Goal: Check status: Check status

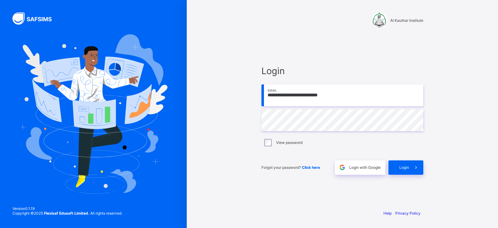
click at [348, 96] on input "**********" at bounding box center [343, 95] width 162 height 22
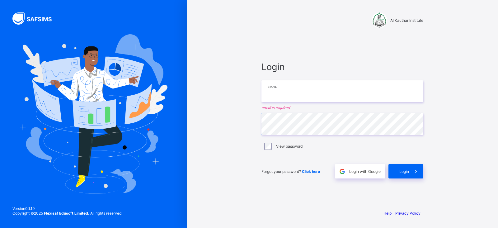
click at [294, 96] on input "email" at bounding box center [343, 91] width 162 height 22
type input "**********"
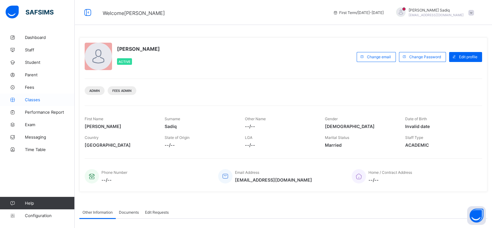
click at [35, 99] on span "Classes" at bounding box center [50, 99] width 50 height 5
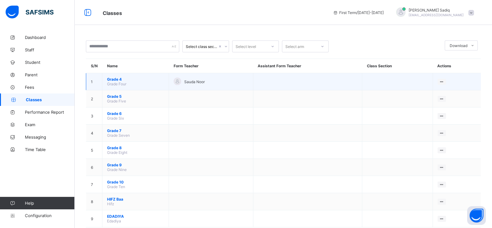
click at [113, 79] on span "Grade 4" at bounding box center [135, 79] width 57 height 5
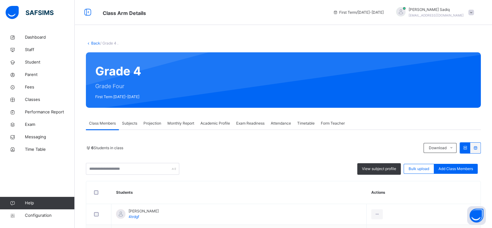
click at [154, 124] on span "Projection" at bounding box center [153, 124] width 18 height 6
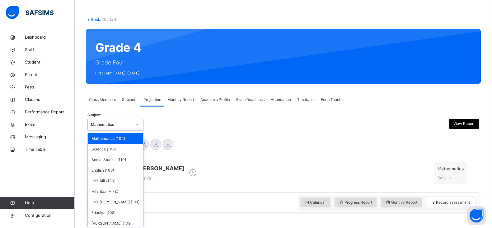
click at [117, 130] on div "option Mathematics (104) focused, 1 of 11. 11 results available. Use Up and Dow…" at bounding box center [116, 125] width 56 height 12
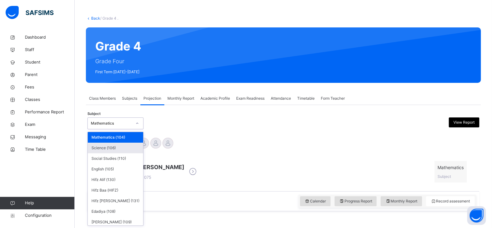
scroll to position [25, 0]
click at [100, 135] on div "Mathematics (104)" at bounding box center [115, 137] width 55 height 11
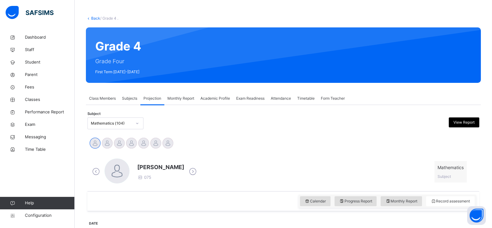
click at [183, 127] on div "Subject Mathematics (104) View Report" at bounding box center [284, 123] width 392 height 12
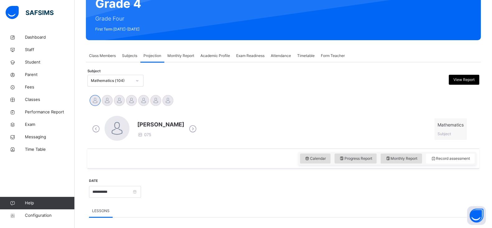
scroll to position [55, 0]
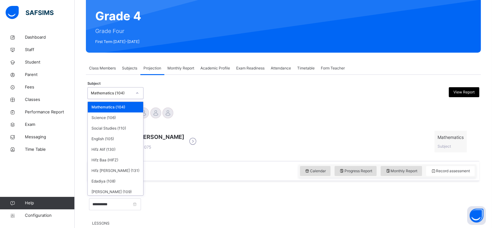
click at [107, 90] on div "Mathematics (104)" at bounding box center [111, 93] width 41 height 6
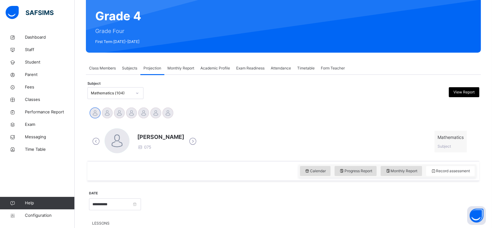
click at [173, 90] on div "Subject Mathematics (104) View Report" at bounding box center [284, 93] width 392 height 12
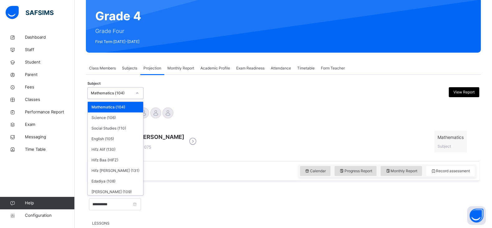
click at [129, 94] on div "Mathematics (104)" at bounding box center [111, 93] width 41 height 6
click at [108, 153] on div "Hifz Alif (130)" at bounding box center [115, 149] width 55 height 11
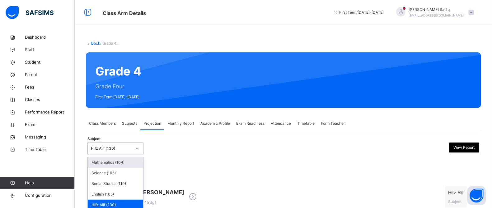
scroll to position [45, 0]
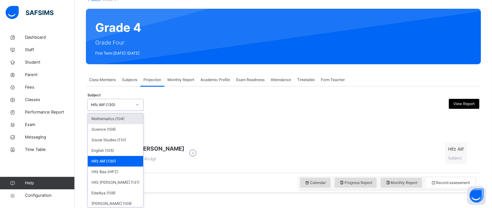
click at [121, 111] on div "option Hifz Alif (130), selected. option Mathematics (104) focused, 1 of 11. 11…" at bounding box center [116, 105] width 56 height 12
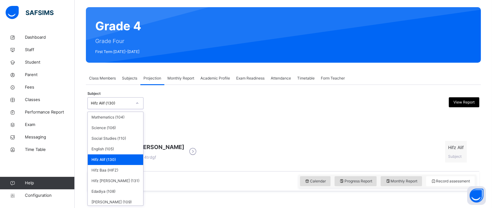
click at [114, 158] on div "Hifz Alif (130)" at bounding box center [115, 159] width 55 height 11
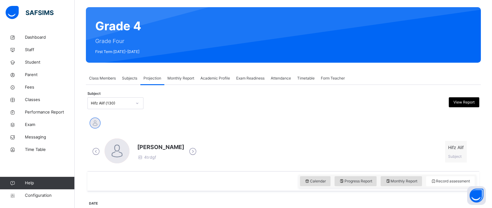
click at [296, 135] on div "[PERSON_NAME] 4trdgf Hifz Alif Subject" at bounding box center [283, 152] width 389 height 36
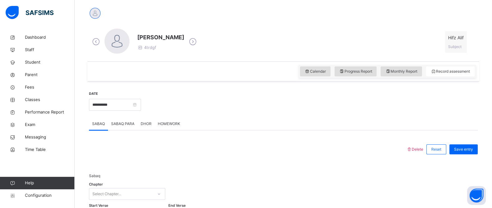
scroll to position [153, 0]
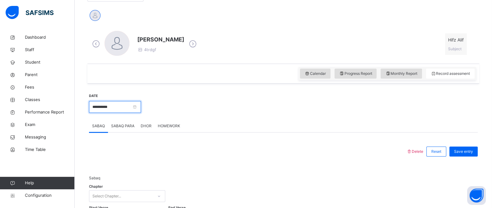
click at [127, 108] on input "**********" at bounding box center [115, 107] width 52 height 12
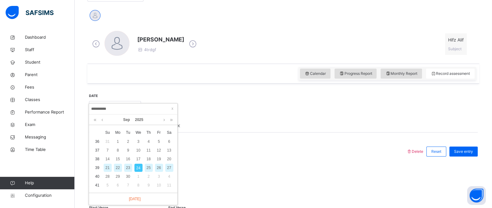
click at [129, 167] on div "23" at bounding box center [128, 167] width 8 height 8
type input "**********"
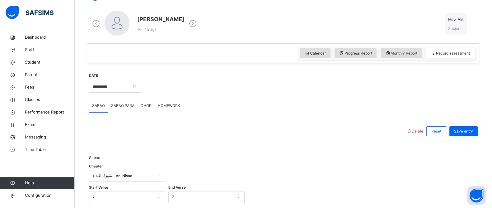
scroll to position [166, 0]
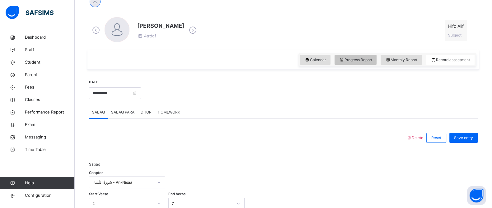
click at [355, 56] on div "Progress Report" at bounding box center [356, 60] width 42 height 10
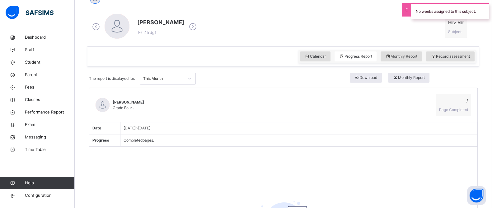
scroll to position [168, 0]
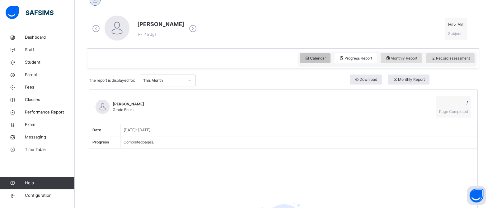
click at [316, 62] on div "Calendar" at bounding box center [315, 58] width 31 height 10
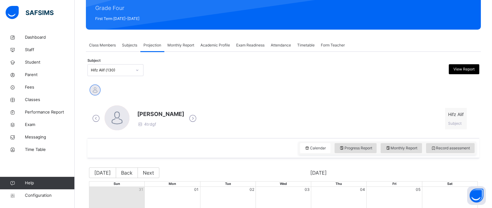
scroll to position [79, 0]
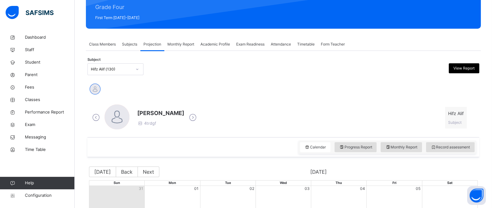
click at [118, 65] on div "Hifz Alif (130)" at bounding box center [110, 69] width 44 height 10
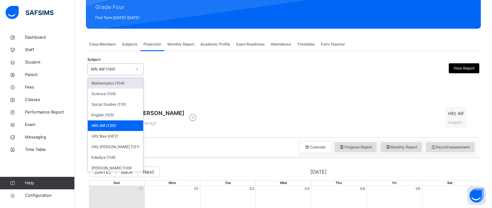
click at [112, 83] on div "Mathematics (104)" at bounding box center [115, 83] width 55 height 11
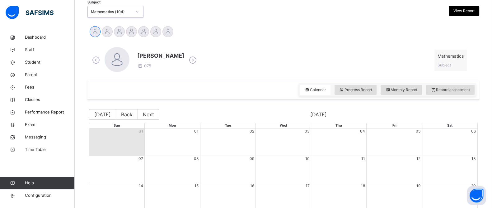
scroll to position [141, 0]
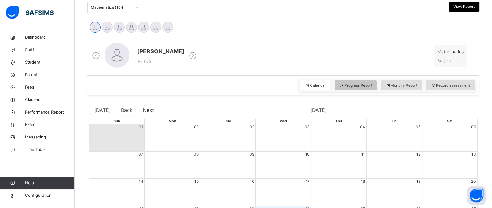
click at [350, 87] on span "Progress Report" at bounding box center [355, 86] width 33 height 6
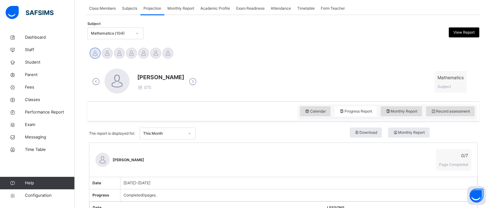
scroll to position [111, 0]
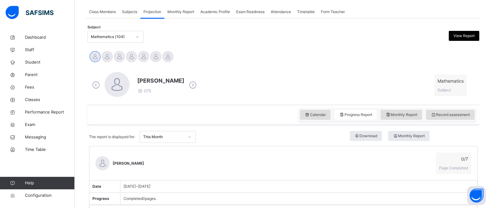
click at [113, 39] on div "Mathematics (104)" at bounding box center [111, 37] width 41 height 6
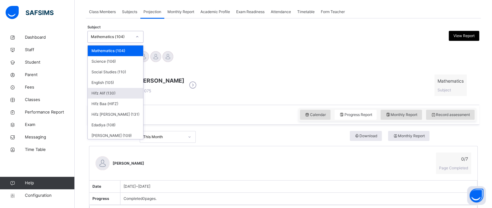
click at [98, 92] on div "Hifz Alif (130)" at bounding box center [115, 93] width 55 height 11
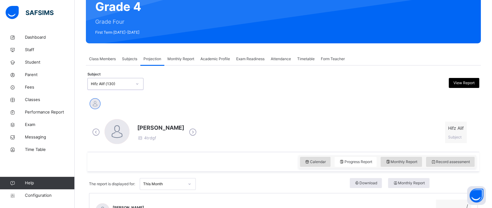
scroll to position [64, 0]
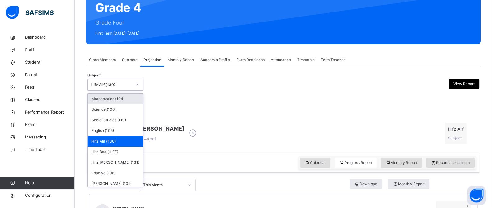
click at [110, 87] on div "Hifz Alif (130)" at bounding box center [111, 85] width 41 height 6
click at [109, 153] on div "Hifz Baa (HIFZ)" at bounding box center [115, 151] width 55 height 11
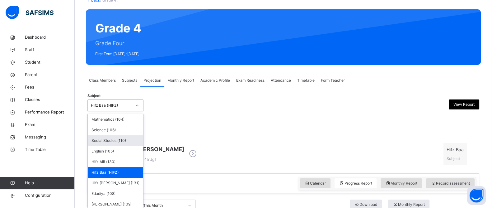
click at [121, 111] on div "option Hifz Baa (HIFZ), selected. option Social Studies (110) focused, 3 of 11.…" at bounding box center [116, 105] width 56 height 12
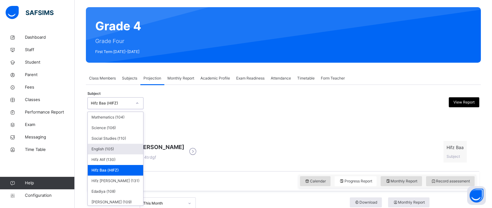
scroll to position [45, 0]
click at [117, 120] on div "Mathematics (104)" at bounding box center [115, 117] width 55 height 11
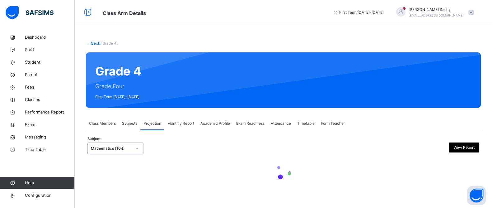
scroll to position [0, 0]
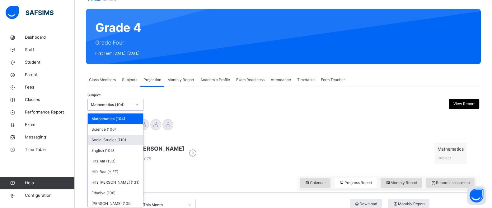
click at [125, 111] on div "option Mathematics (104), selected. option Social Studies (110) focused, 3 of 1…" at bounding box center [116, 105] width 56 height 12
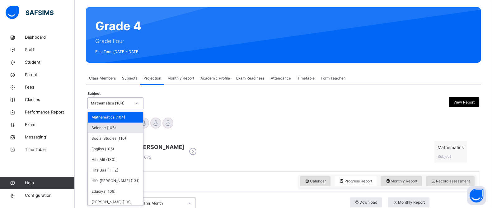
click at [109, 127] on div "Science (106)" at bounding box center [115, 127] width 55 height 11
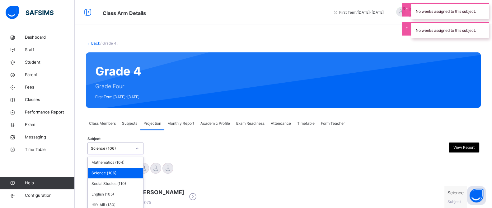
click at [114, 146] on div "option Science (106), selected. option Science (106) focused, 2 of 11. 11 resul…" at bounding box center [116, 148] width 56 height 12
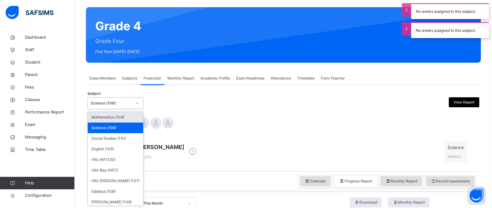
click at [112, 115] on div "Mathematics (104)" at bounding box center [115, 117] width 55 height 11
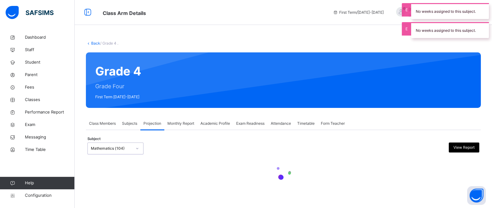
scroll to position [0, 0]
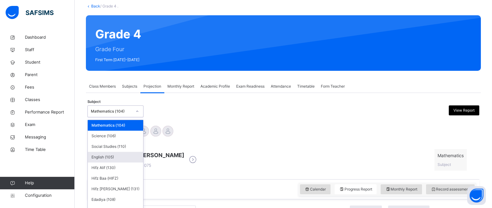
click at [120, 117] on div "option Mathematics (104), selected. option English (105) focused, 4 of 11. 11 r…" at bounding box center [116, 111] width 56 height 12
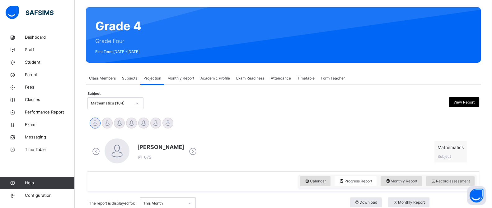
click at [119, 104] on div "Mathematics (104)" at bounding box center [111, 103] width 41 height 6
click at [125, 100] on div "Mathematics (104)" at bounding box center [111, 103] width 41 height 6
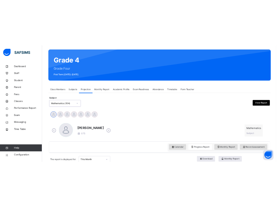
scroll to position [45, 0]
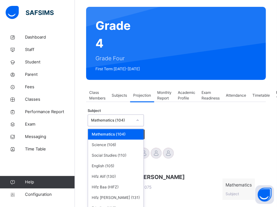
click at [125, 118] on div "Mathematics (104)" at bounding box center [111, 121] width 41 height 6
click at [105, 169] on div at bounding box center [117, 182] width 25 height 26
click at [116, 118] on div "Mathematics (104)" at bounding box center [111, 121] width 41 height 6
click at [107, 182] on div "Hifz Baa (HIFZ)" at bounding box center [115, 187] width 55 height 11
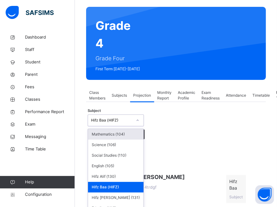
click at [115, 118] on div "Hifz Baa (HIFZ)" at bounding box center [111, 121] width 41 height 6
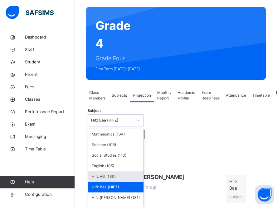
click at [110, 172] on div "Hifz Alif (130)" at bounding box center [115, 177] width 55 height 11
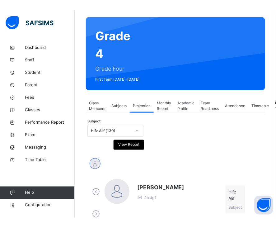
scroll to position [45, 0]
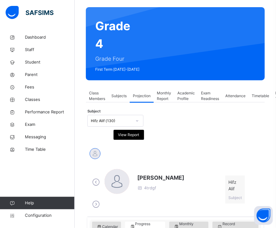
click at [117, 116] on div "Hifz Alif (130)" at bounding box center [110, 121] width 44 height 10
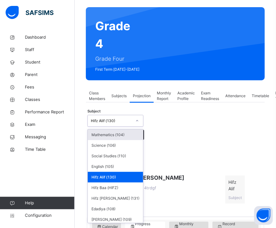
click at [122, 118] on div "Hifz Alif (130)" at bounding box center [111, 121] width 41 height 6
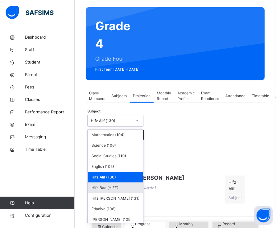
click at [106, 182] on div "Hifz Baa (HIFZ)" at bounding box center [115, 187] width 55 height 11
